Goal: Task Accomplishment & Management: Use online tool/utility

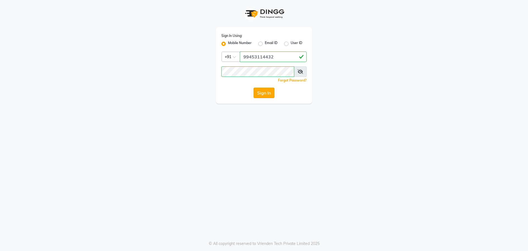
click at [262, 90] on button "Sign In" at bounding box center [264, 92] width 21 height 10
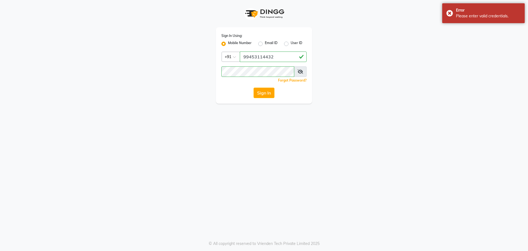
click at [299, 71] on icon at bounding box center [301, 71] width 6 height 4
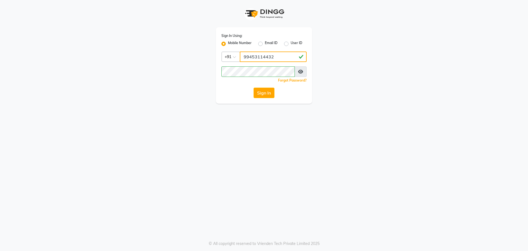
click at [262, 56] on input "99453114432" at bounding box center [273, 56] width 67 height 10
type input "9945314432"
click at [264, 92] on button "Sign In" at bounding box center [264, 92] width 21 height 10
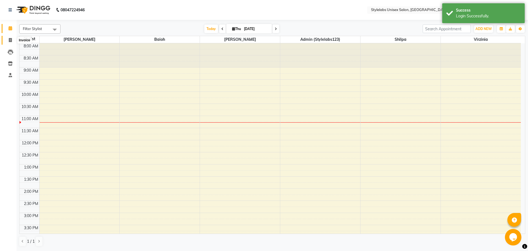
drag, startPoint x: 12, startPoint y: 40, endPoint x: 9, endPoint y: 36, distance: 5.2
click at [12, 40] on icon at bounding box center [10, 40] width 3 height 4
select select "6674"
select select "service"
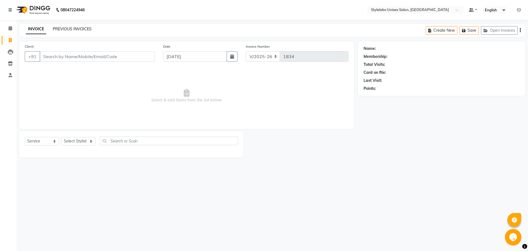
click at [61, 28] on link "PREVIOUS INVOICES" at bounding box center [72, 28] width 39 height 5
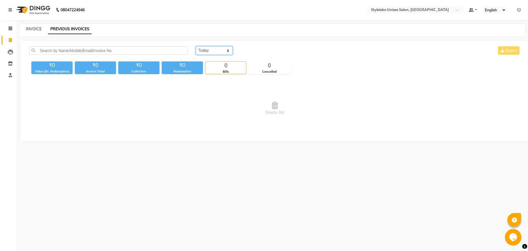
click at [225, 53] on select "[DATE] [DATE] Custom Range" at bounding box center [214, 50] width 37 height 9
select select "range"
click at [196, 46] on select "[DATE] [DATE] Custom Range" at bounding box center [214, 50] width 37 height 9
drag, startPoint x: 250, startPoint y: 54, endPoint x: 253, endPoint y: 52, distance: 3.1
click at [251, 54] on input "[DATE]" at bounding box center [259, 51] width 39 height 8
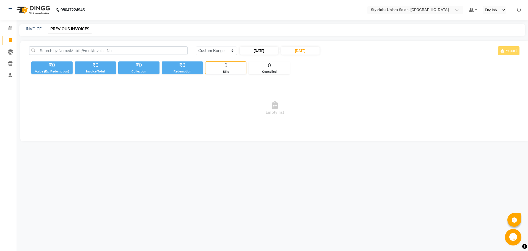
select select "9"
select select "2025"
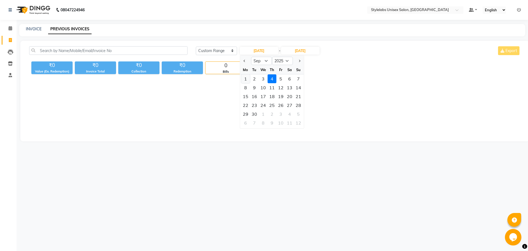
click at [245, 78] on div "1" at bounding box center [245, 78] width 9 height 9
type input "[DATE]"
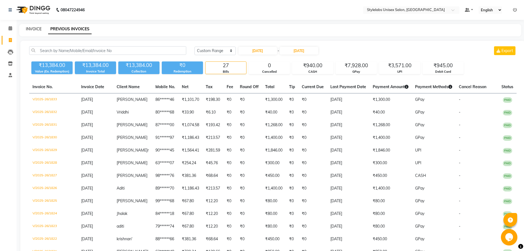
click at [37, 27] on link "INVOICE" at bounding box center [34, 28] width 16 height 5
select select "service"
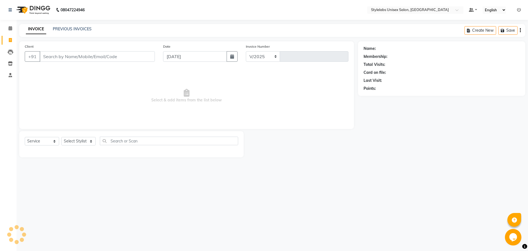
select select "6674"
type input "1834"
click at [61, 29] on link "PREVIOUS INVOICES" at bounding box center [72, 28] width 39 height 5
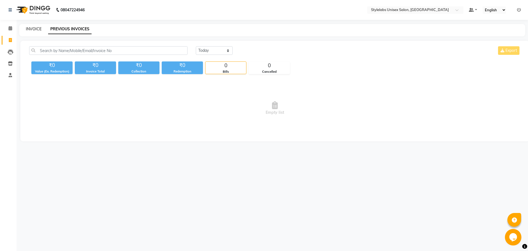
click at [38, 27] on link "INVOICE" at bounding box center [34, 28] width 16 height 5
select select "service"
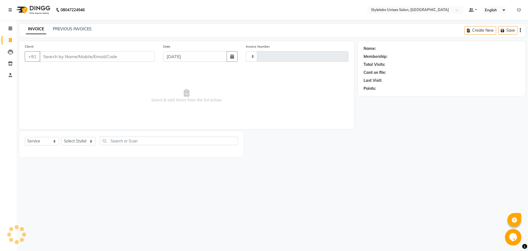
type input "1834"
select select "6674"
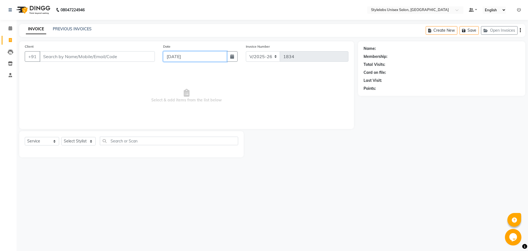
click at [179, 56] on input "[DATE]" at bounding box center [195, 56] width 64 height 10
select select "9"
select select "2025"
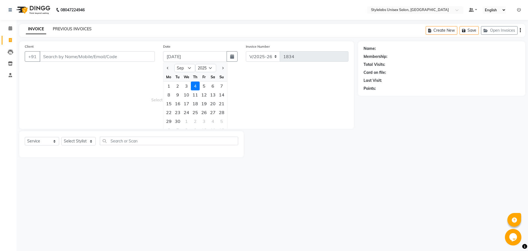
click at [77, 30] on link "PREVIOUS INVOICES" at bounding box center [72, 28] width 39 height 5
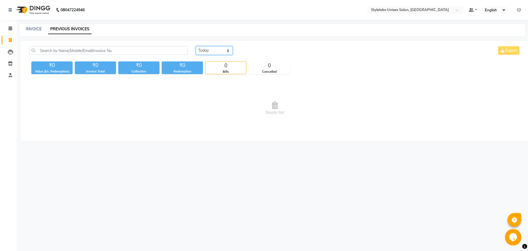
click at [201, 51] on select "[DATE] [DATE] Custom Range" at bounding box center [214, 50] width 37 height 9
select select "[DATE]"
click at [196, 46] on select "[DATE] [DATE] Custom Range" at bounding box center [214, 50] width 37 height 9
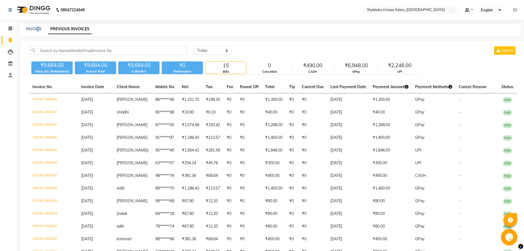
click at [38, 26] on div "INVOICE PREVIOUS INVOICES" at bounding box center [270, 30] width 502 height 12
click at [39, 28] on link "INVOICE" at bounding box center [34, 28] width 16 height 5
select select "service"
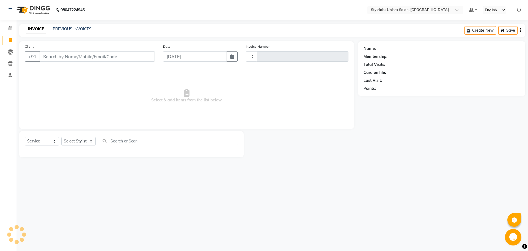
type input "1834"
select select "6674"
click at [91, 142] on select "Select Stylist Admin (stylelabs123) [PERSON_NAME] Manager Manager stylelabs [PE…" at bounding box center [78, 141] width 34 height 9
select select "58901"
click at [61, 137] on select "Select Stylist Admin (stylelabs123) [PERSON_NAME] Manager Manager stylelabs [PE…" at bounding box center [78, 141] width 34 height 9
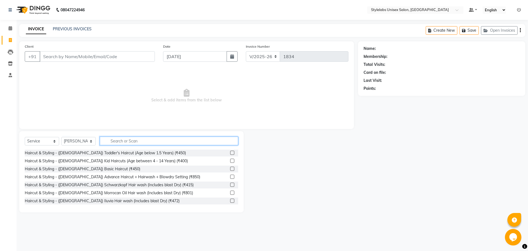
click at [139, 140] on input "text" at bounding box center [169, 140] width 138 height 9
click at [147, 141] on input "text" at bounding box center [169, 140] width 138 height 9
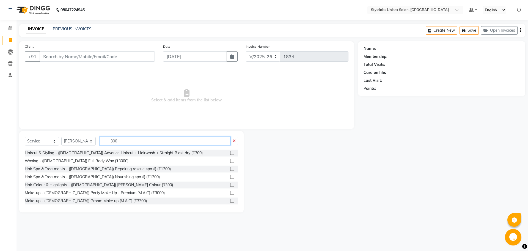
type input "300"
click at [230, 152] on label at bounding box center [232, 152] width 4 height 4
click at [230, 152] on input "checkbox" at bounding box center [232, 153] width 4 height 4
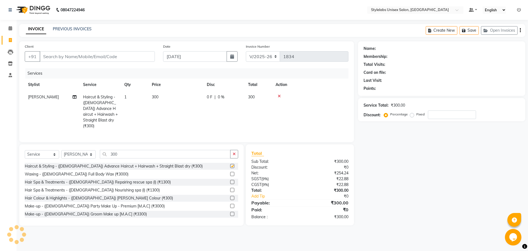
checkbox input "false"
click at [128, 152] on input "300" at bounding box center [165, 154] width 131 height 9
type input "3"
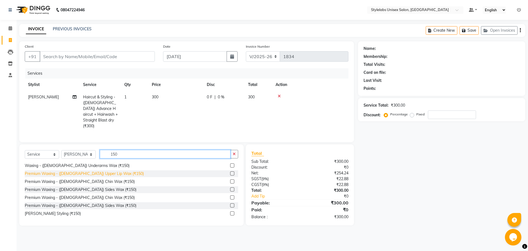
scroll to position [9, 0]
type input "150"
click at [230, 212] on label at bounding box center [232, 213] width 4 height 4
click at [230, 212] on input "checkbox" at bounding box center [232, 213] width 4 height 4
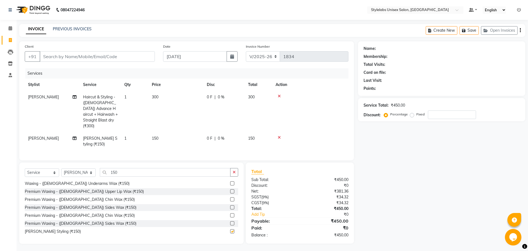
checkbox input "false"
click at [122, 172] on input "150" at bounding box center [165, 172] width 131 height 9
type input "1"
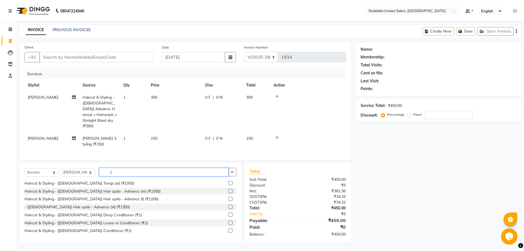
scroll to position [224, 0]
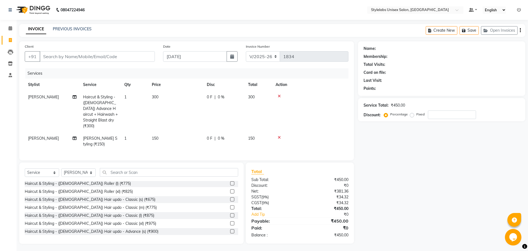
click at [280, 135] on icon at bounding box center [279, 137] width 3 height 4
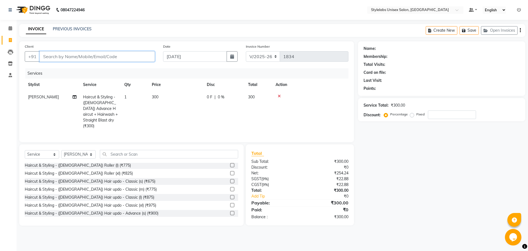
click at [130, 54] on input "Client" at bounding box center [97, 56] width 115 height 10
click at [140, 56] on input "Client" at bounding box center [97, 56] width 115 height 10
type input "9"
type input "0"
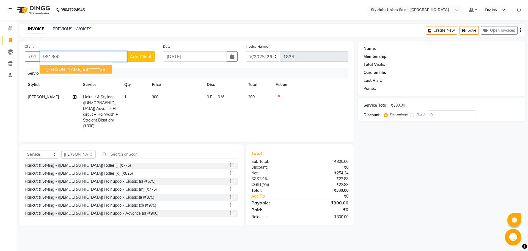
click at [83, 67] on ngb-highlight "98******38" at bounding box center [94, 69] width 23 height 6
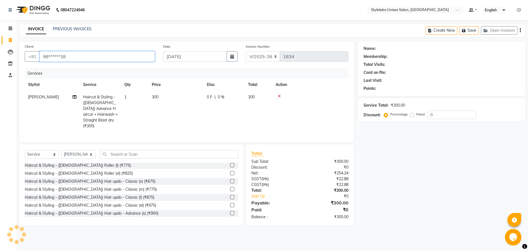
type input "98******38"
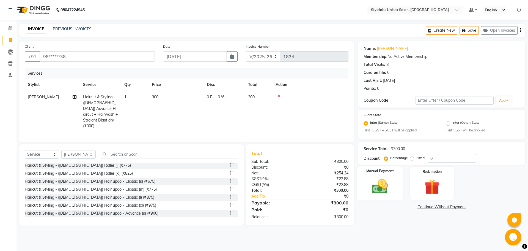
click at [385, 191] on img at bounding box center [380, 186] width 26 height 18
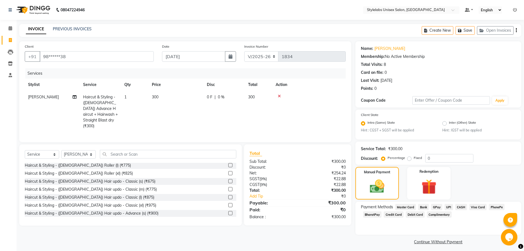
click at [474, 206] on span "Visa Card" at bounding box center [478, 207] width 18 height 6
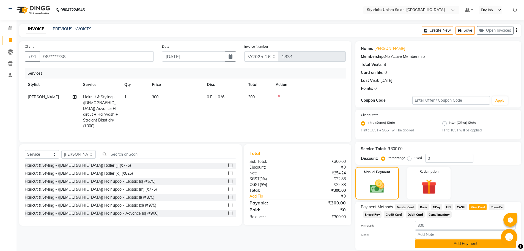
click at [451, 244] on button "Add Payment" at bounding box center [465, 243] width 101 height 9
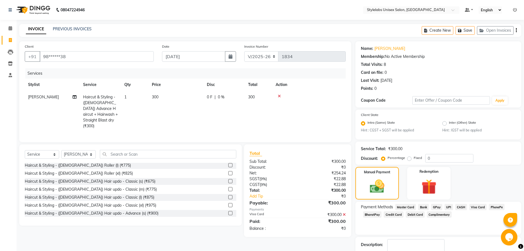
scroll to position [34, 0]
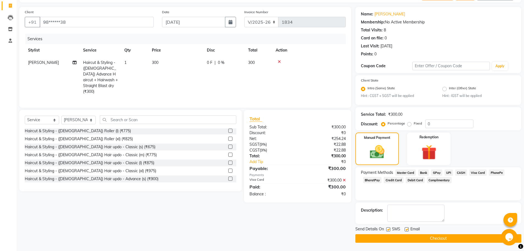
click at [449, 239] on button "Checkout" at bounding box center [438, 238] width 166 height 9
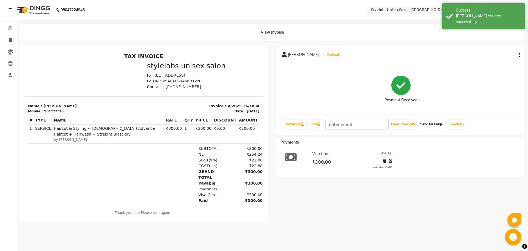
click at [436, 121] on button "Send Message" at bounding box center [431, 123] width 27 height 9
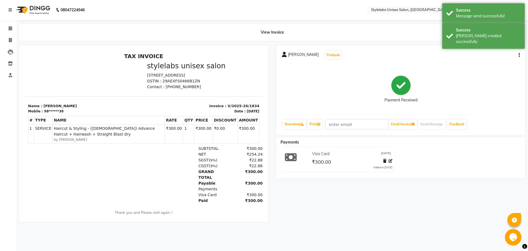
select select "service"
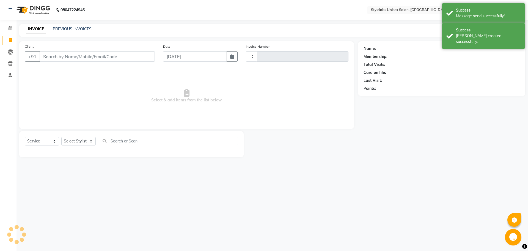
type input "1835"
select select "6674"
click at [90, 143] on select "Select Stylist Admin (stylelabs123) [PERSON_NAME] Manager Manager stylelabs [PE…" at bounding box center [78, 141] width 34 height 9
select select "53638"
click at [61, 137] on select "Select Stylist Admin (stylelabs123) [PERSON_NAME] Manager Manager stylelabs [PE…" at bounding box center [78, 141] width 34 height 9
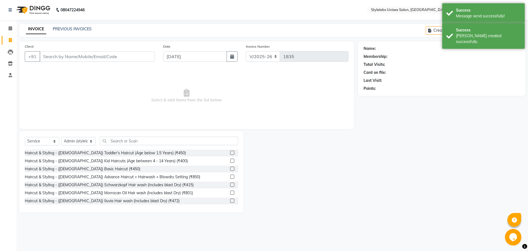
click at [142, 136] on div "Select Service Product Membership Package Voucher Prepaid Gift Card Select Styl…" at bounding box center [131, 171] width 224 height 81
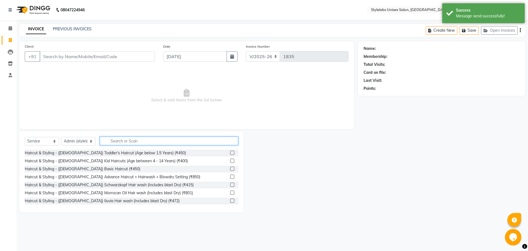
click at [141, 140] on input "text" at bounding box center [169, 140] width 138 height 9
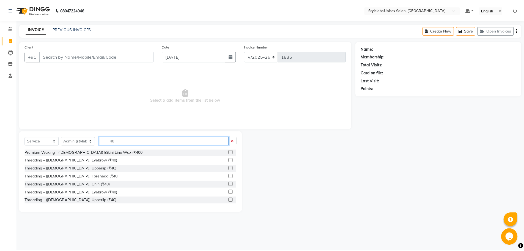
scroll to position [55, 0]
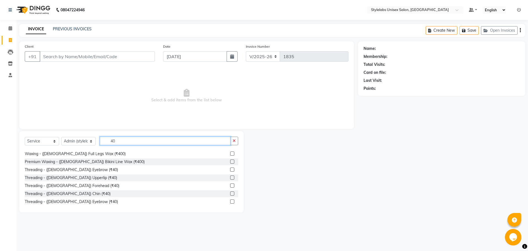
type input "40"
click at [230, 170] on label at bounding box center [232, 169] width 4 height 4
click at [230, 170] on input "checkbox" at bounding box center [232, 170] width 4 height 4
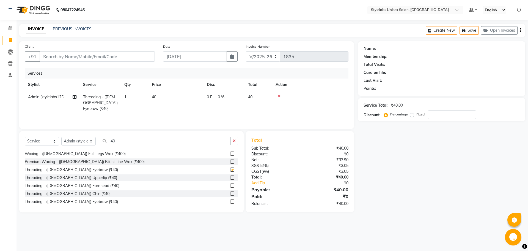
checkbox input "false"
click at [121, 56] on input "Client" at bounding box center [97, 56] width 115 height 10
type input "s"
type input "0"
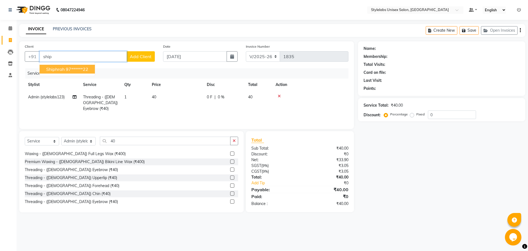
click at [95, 69] on button "Shiphrah 97******22" at bounding box center [67, 69] width 55 height 9
type input "97******22"
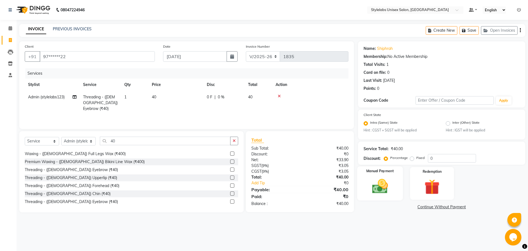
click at [384, 190] on img at bounding box center [380, 186] width 26 height 18
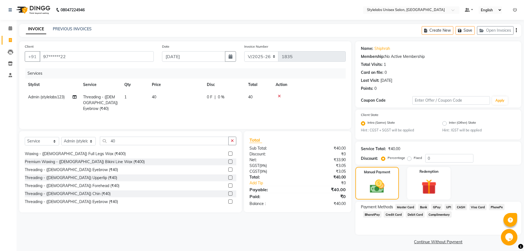
click at [462, 207] on span "CASH" at bounding box center [461, 207] width 12 height 6
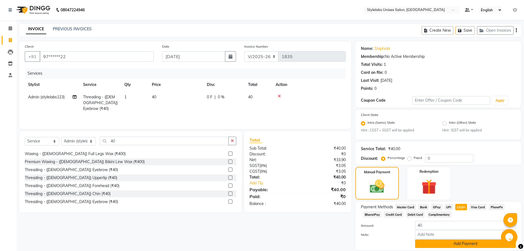
click at [461, 245] on button "Add Payment" at bounding box center [465, 243] width 101 height 9
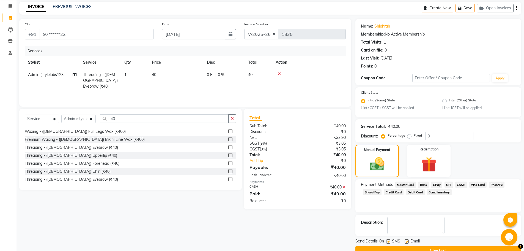
scroll to position [34, 0]
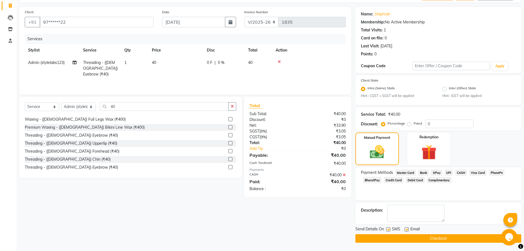
click at [463, 240] on button "Checkout" at bounding box center [438, 238] width 166 height 9
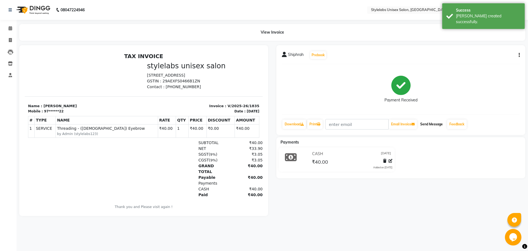
click at [439, 124] on button "Send Message" at bounding box center [431, 123] width 27 height 9
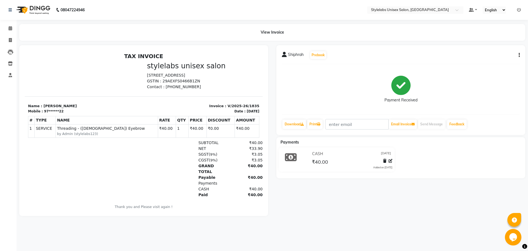
select select "6674"
select select "service"
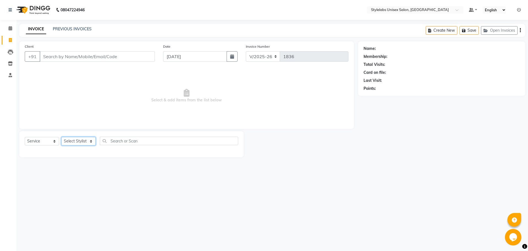
click at [92, 141] on select "Select Stylist Admin (stylelabs123) [PERSON_NAME] Manager Manager stylelabs [PE…" at bounding box center [78, 141] width 34 height 9
select select "58901"
click at [61, 137] on select "Select Stylist Admin (stylelabs123) [PERSON_NAME] Manager Manager stylelabs [PE…" at bounding box center [78, 141] width 34 height 9
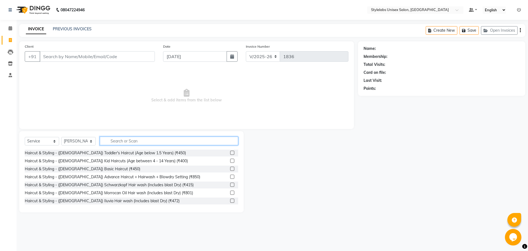
click at [156, 141] on input "text" at bounding box center [169, 140] width 138 height 9
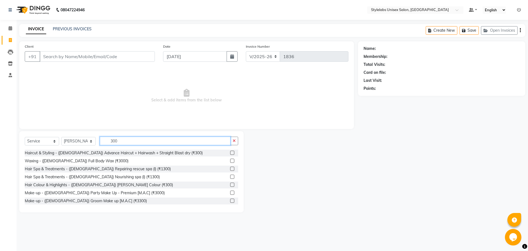
type input "300"
click at [230, 151] on label at bounding box center [232, 152] width 4 height 4
click at [230, 151] on input "checkbox" at bounding box center [232, 153] width 4 height 4
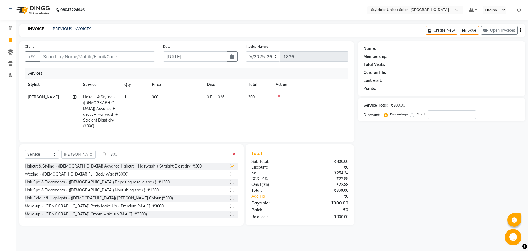
checkbox input "false"
click at [124, 57] on input "Client" at bounding box center [97, 56] width 115 height 10
type input "9"
type input "0"
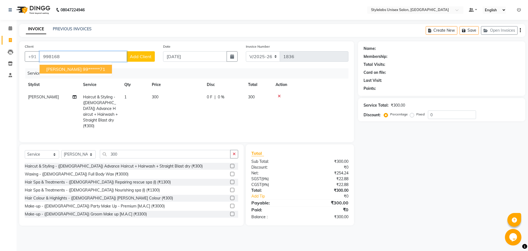
click at [86, 70] on ngb-highlight "99******71" at bounding box center [94, 69] width 23 height 6
type input "99******71"
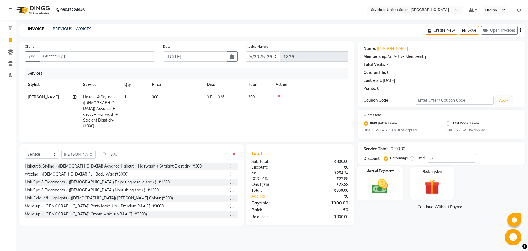
click at [388, 185] on img at bounding box center [380, 186] width 26 height 18
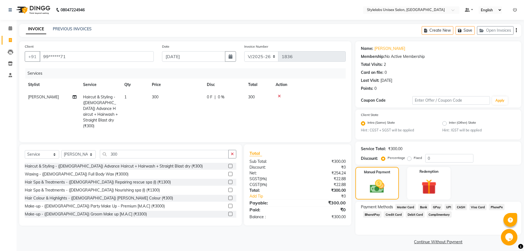
click at [449, 206] on span "UPI" at bounding box center [449, 207] width 9 height 6
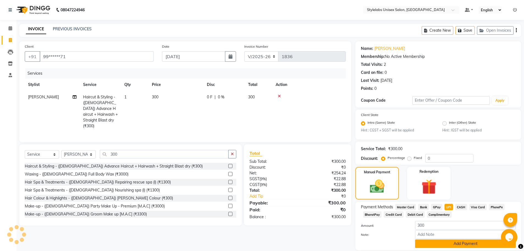
click at [463, 246] on button "Add Payment" at bounding box center [465, 243] width 101 height 9
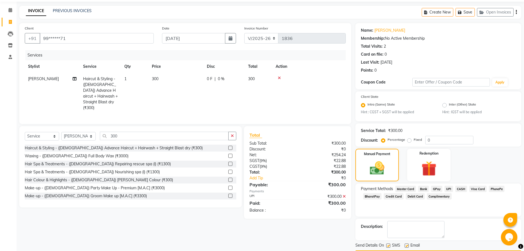
scroll to position [34, 0]
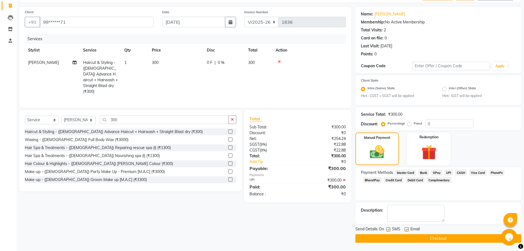
click at [464, 234] on button "Checkout" at bounding box center [438, 238] width 166 height 9
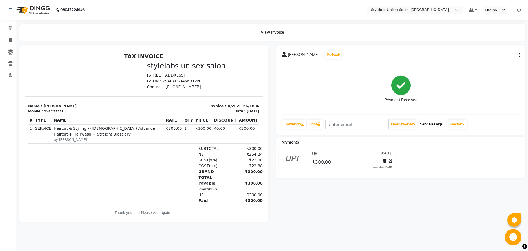
click at [428, 120] on button "Send Message" at bounding box center [431, 123] width 27 height 9
select select "service"
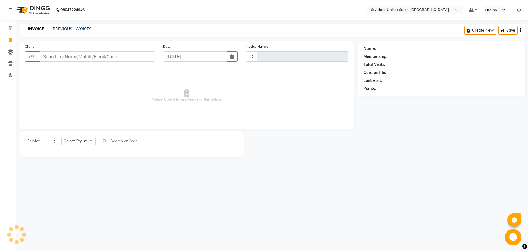
type input "1837"
select select "6674"
